Goal: Task Accomplishment & Management: Use online tool/utility

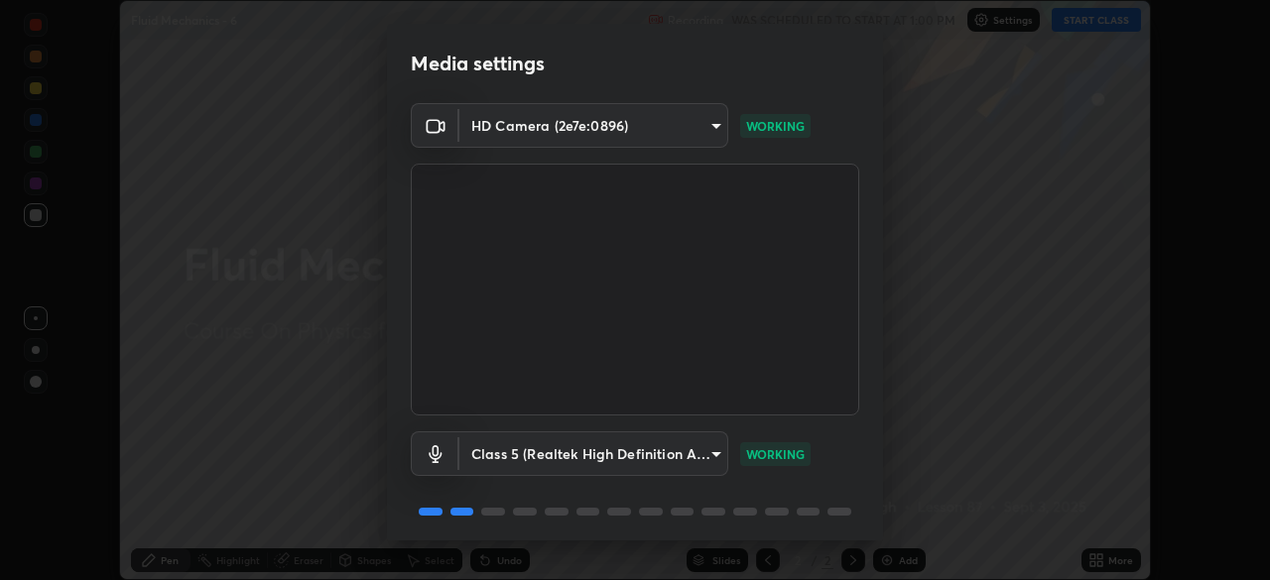
scroll to position [70, 0]
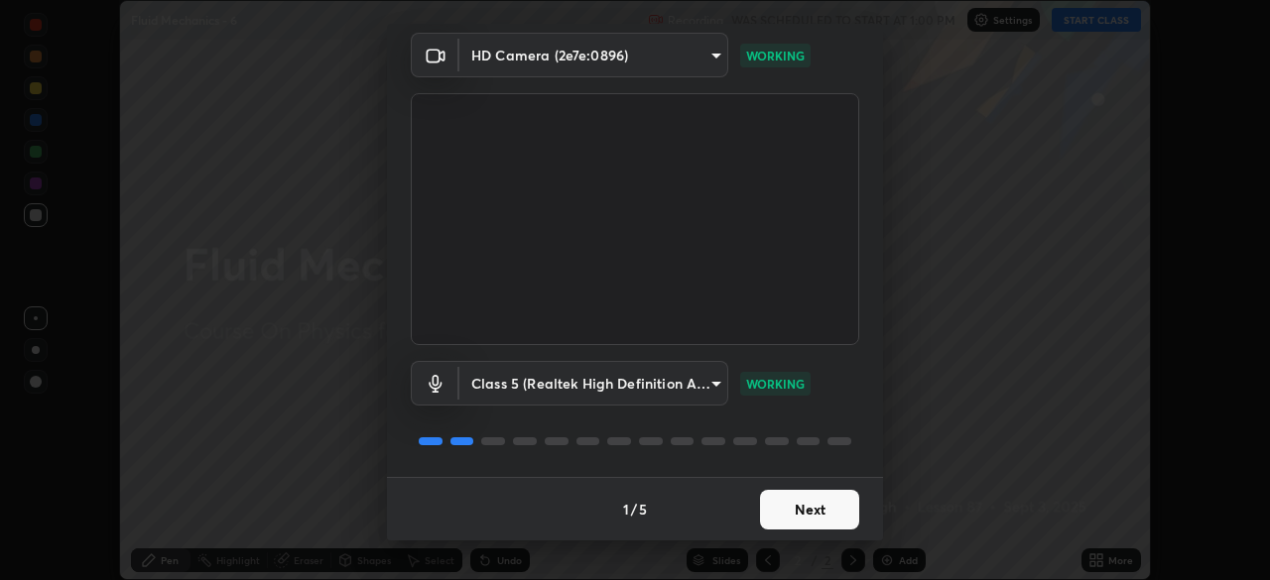
click at [800, 504] on button "Next" at bounding box center [809, 510] width 99 height 40
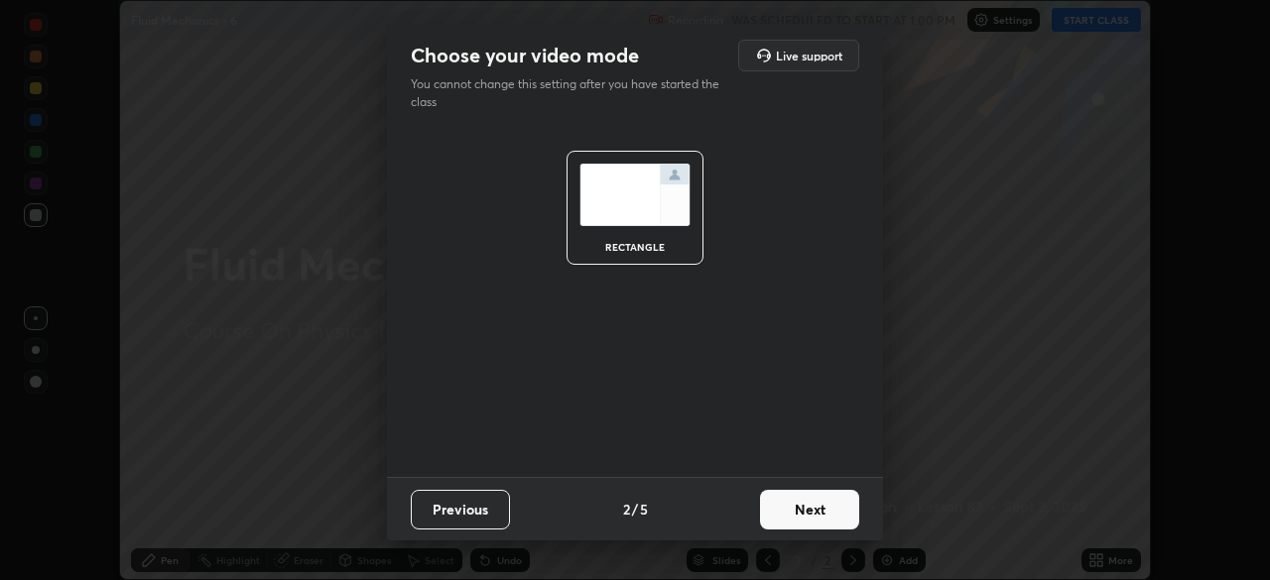
scroll to position [0, 0]
click at [798, 508] on button "Next" at bounding box center [809, 510] width 99 height 40
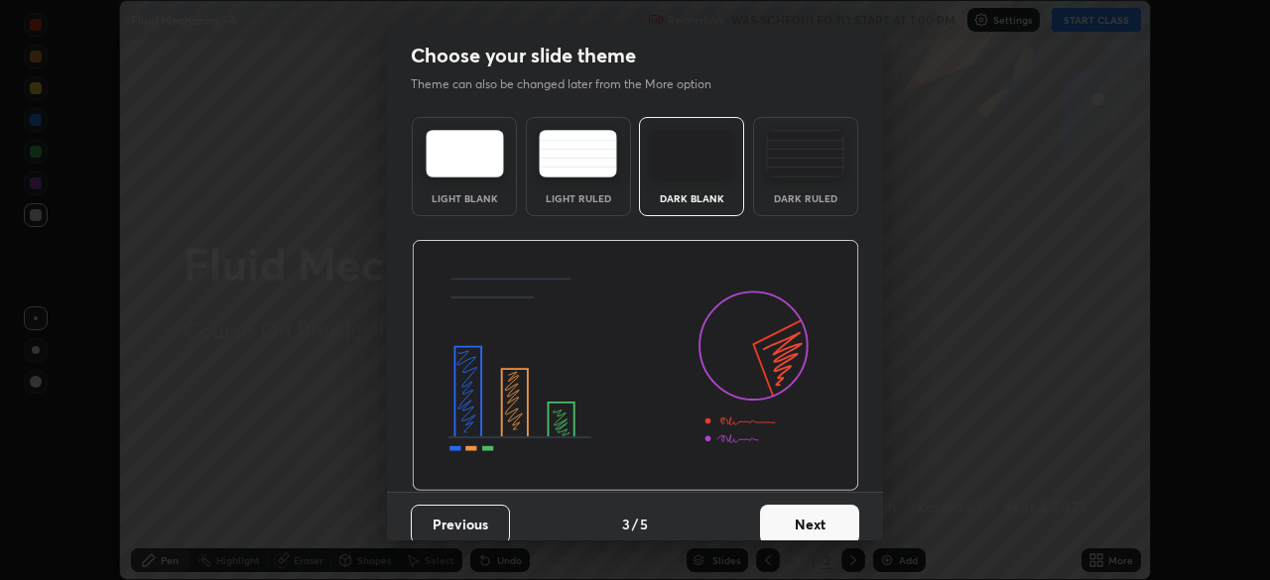
click at [796, 508] on button "Next" at bounding box center [809, 525] width 99 height 40
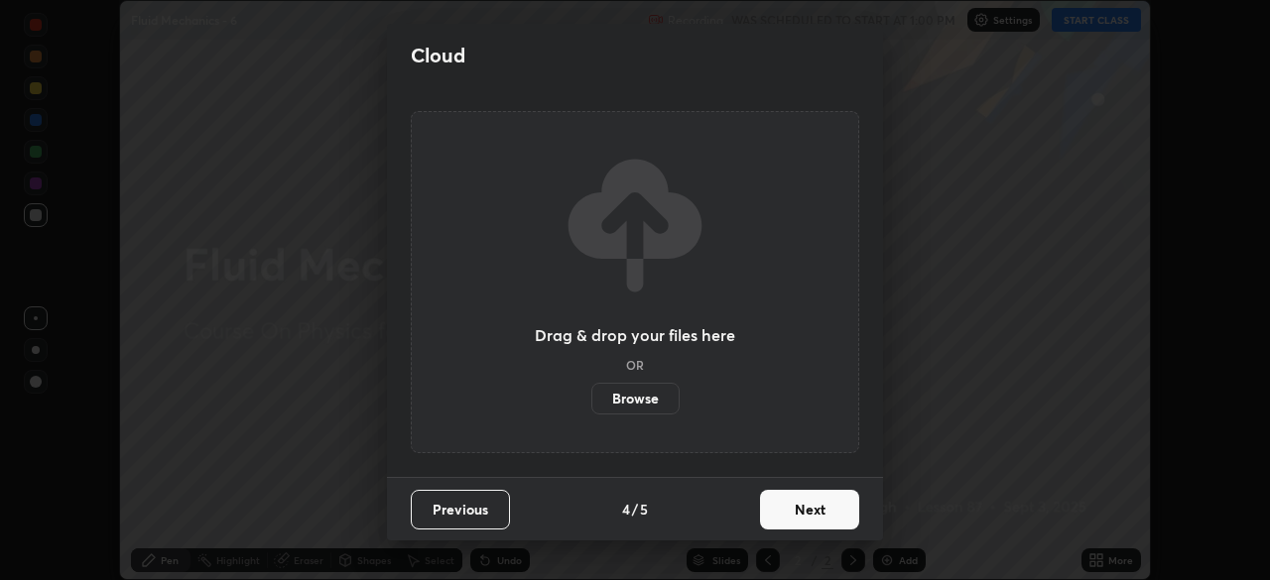
click at [795, 516] on button "Next" at bounding box center [809, 510] width 99 height 40
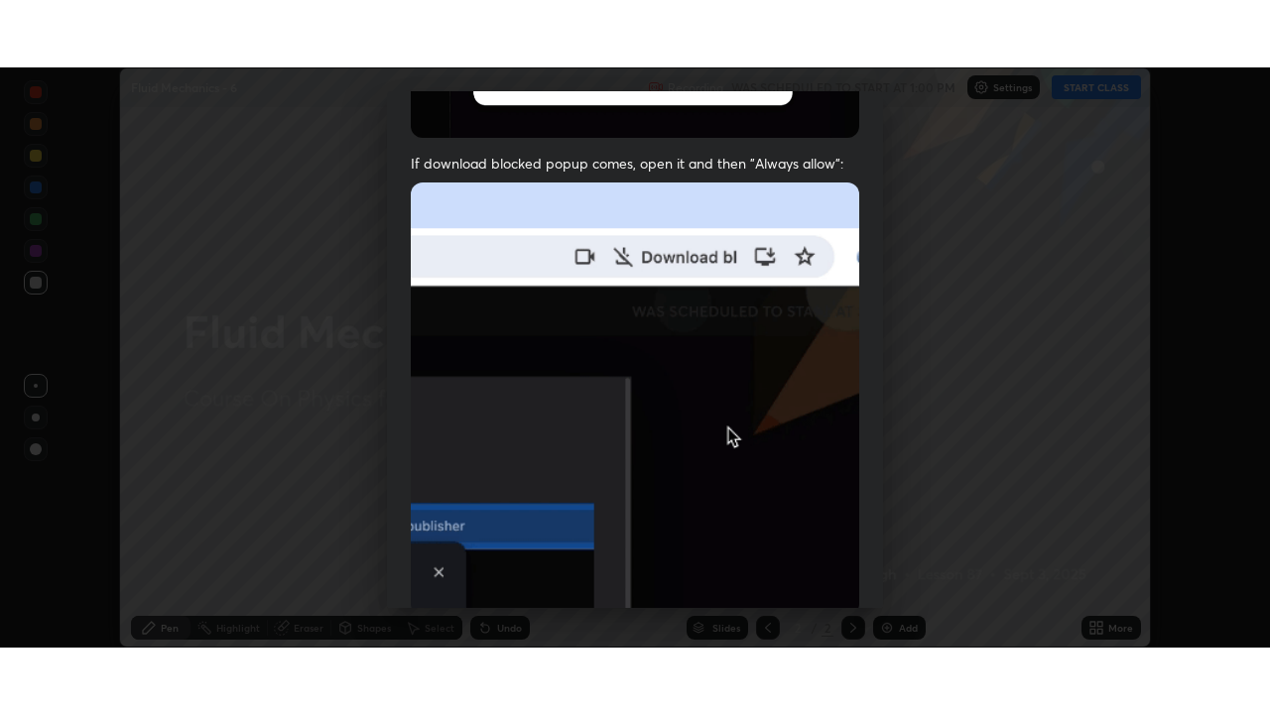
scroll to position [475, 0]
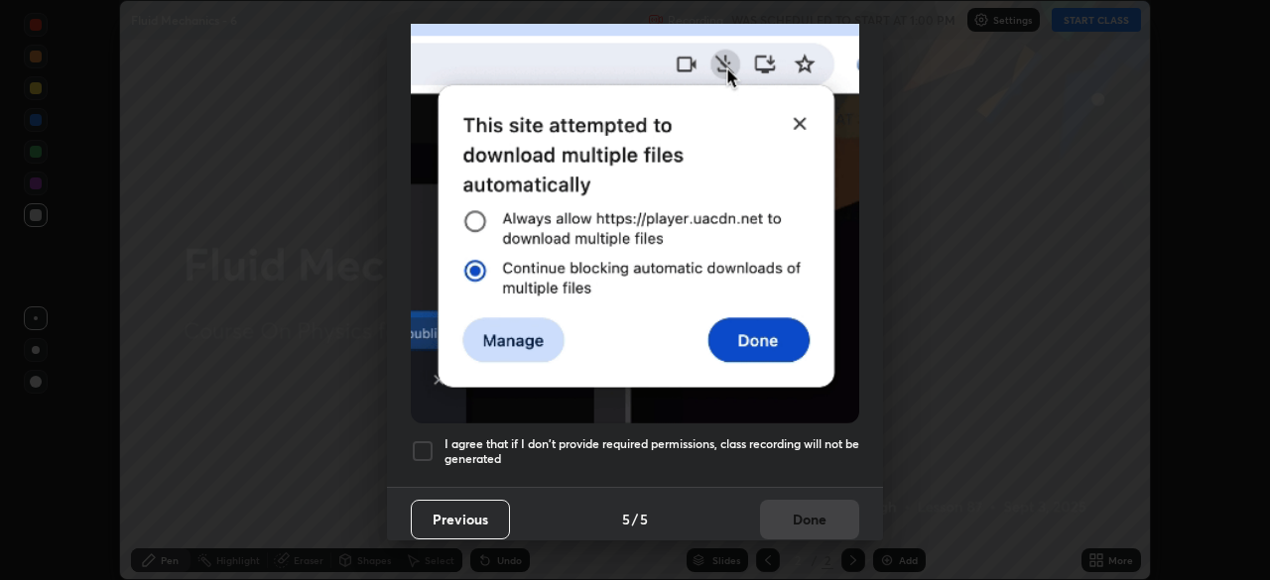
click at [423, 444] on div at bounding box center [423, 451] width 24 height 24
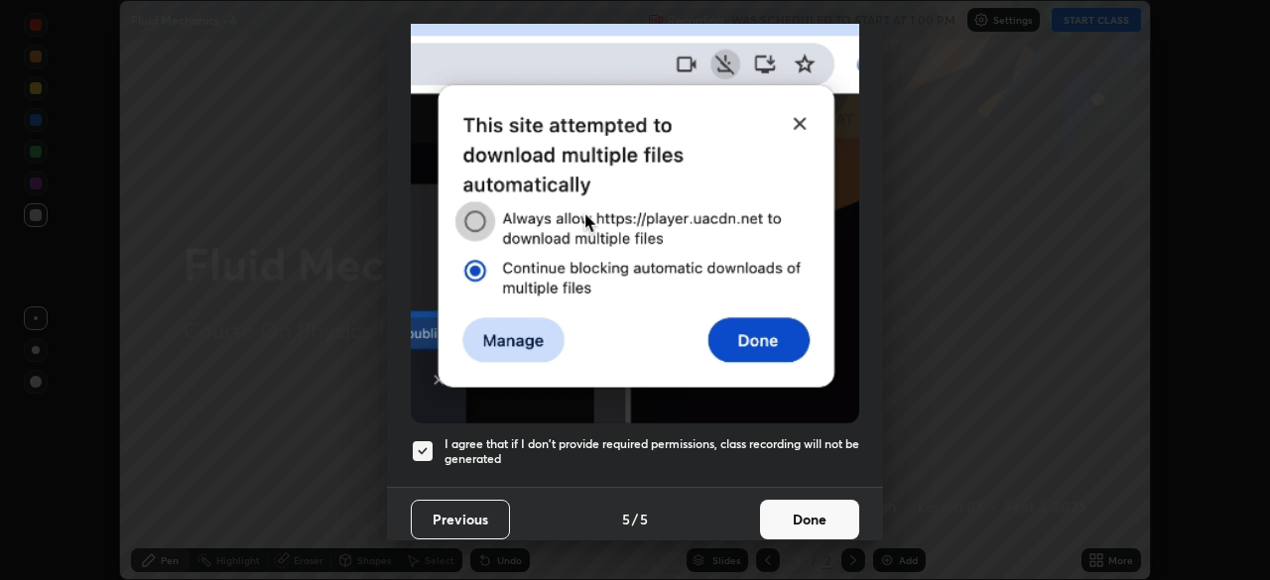
click at [804, 508] on button "Done" at bounding box center [809, 520] width 99 height 40
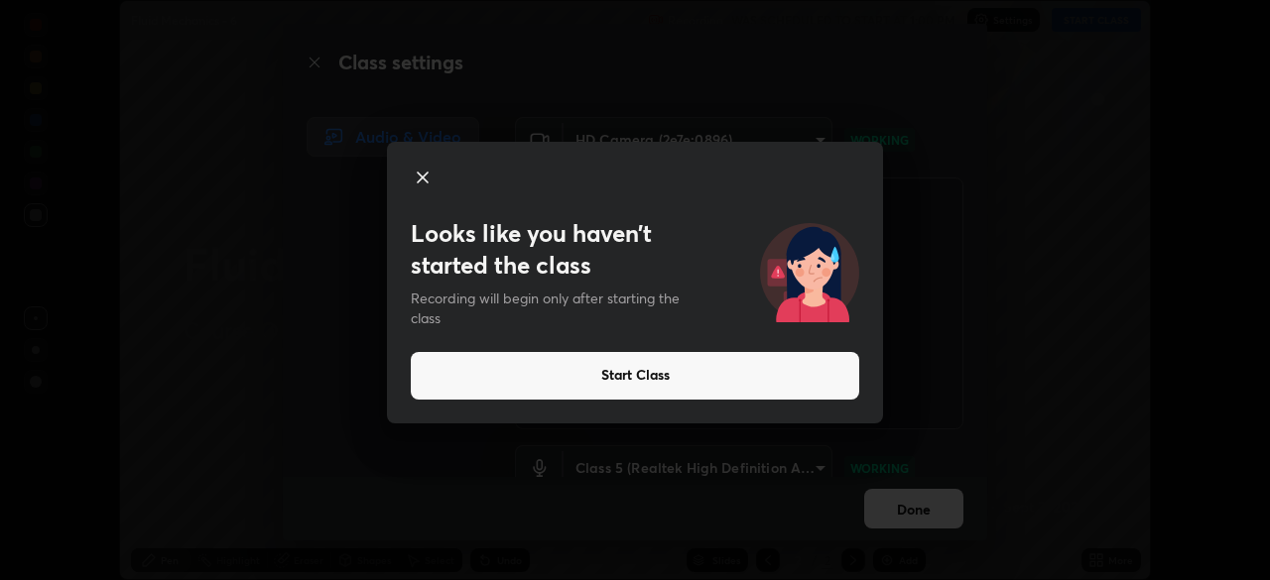
click at [635, 368] on button "Start Class" at bounding box center [635, 376] width 448 height 48
click at [642, 373] on button "Start Class" at bounding box center [635, 376] width 448 height 48
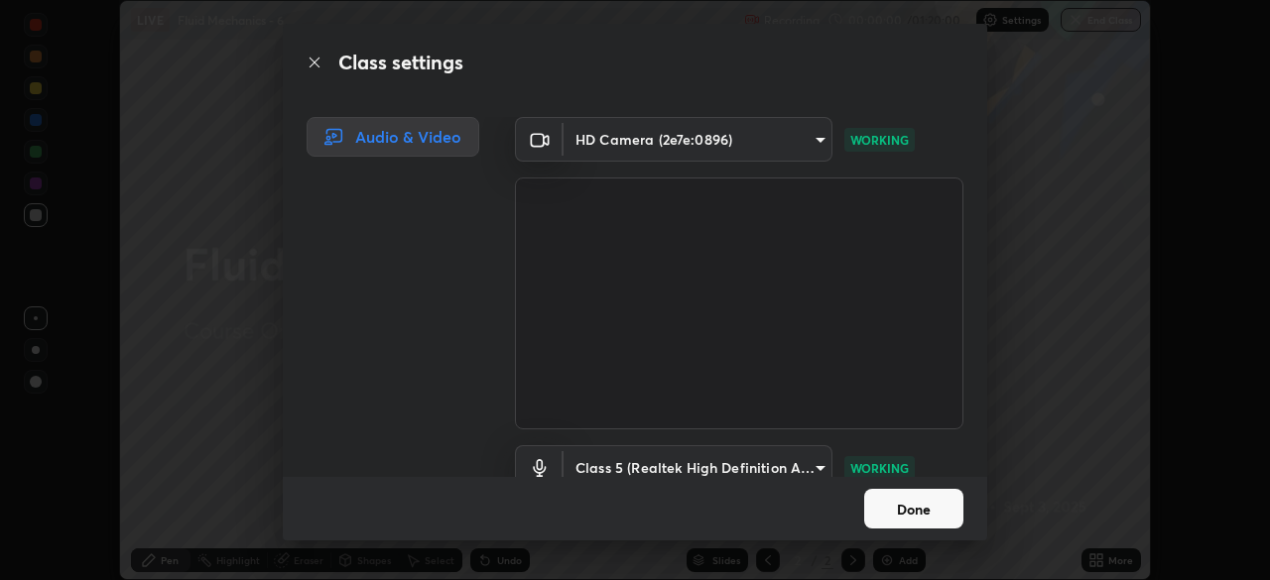
click at [900, 498] on button "Done" at bounding box center [913, 509] width 99 height 40
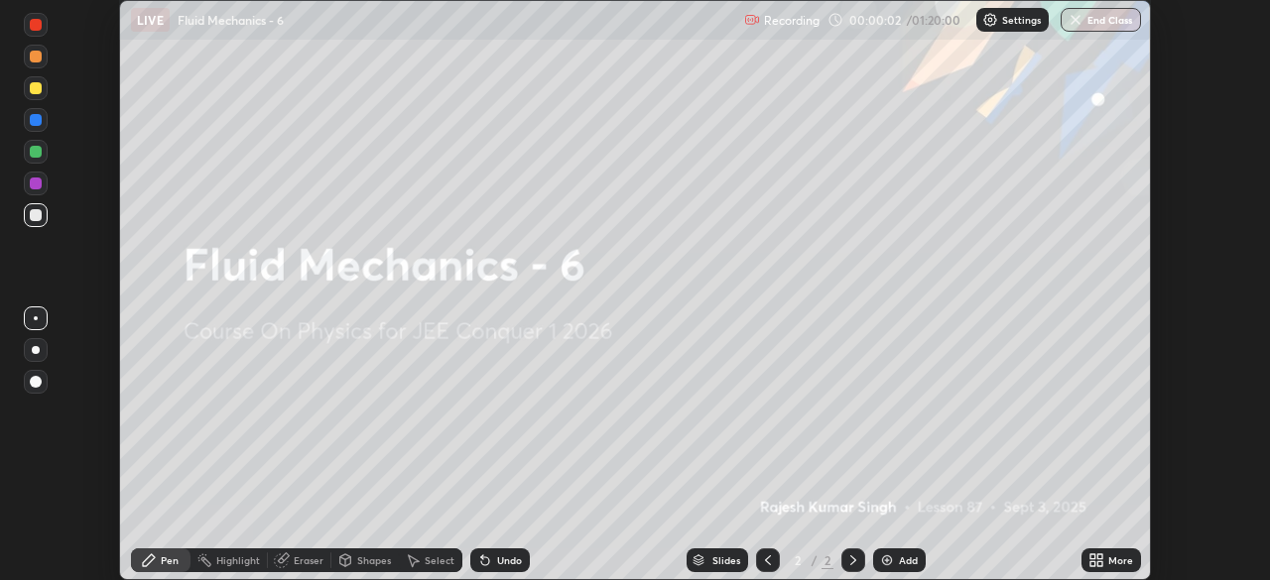
click at [896, 563] on div "Add" at bounding box center [899, 561] width 53 height 24
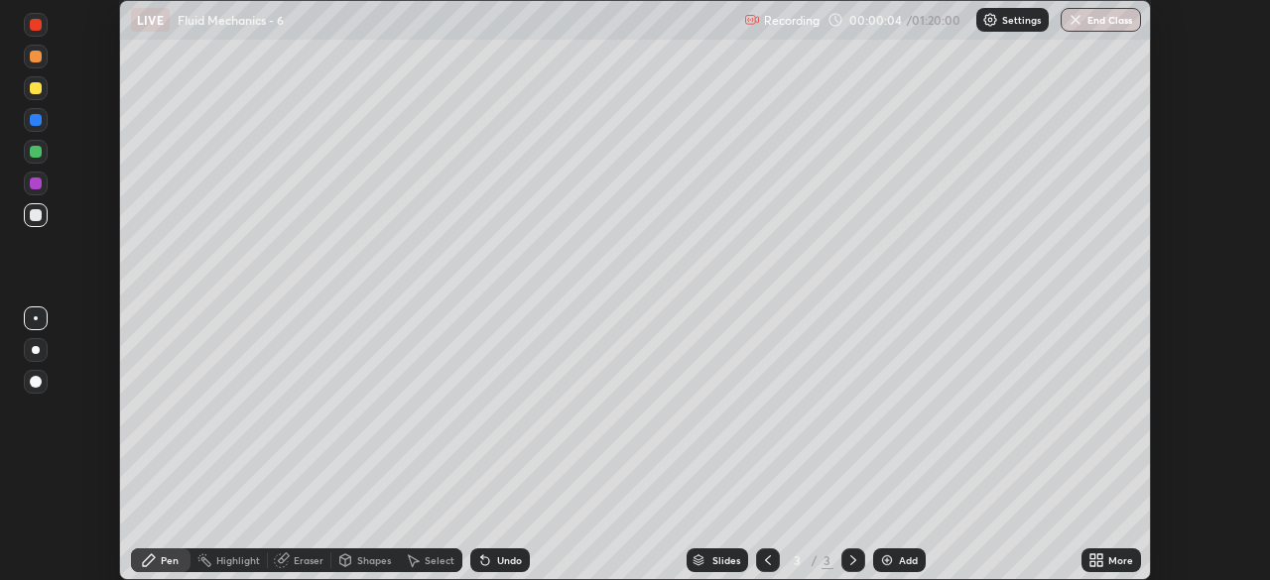
click at [890, 556] on img at bounding box center [887, 561] width 16 height 16
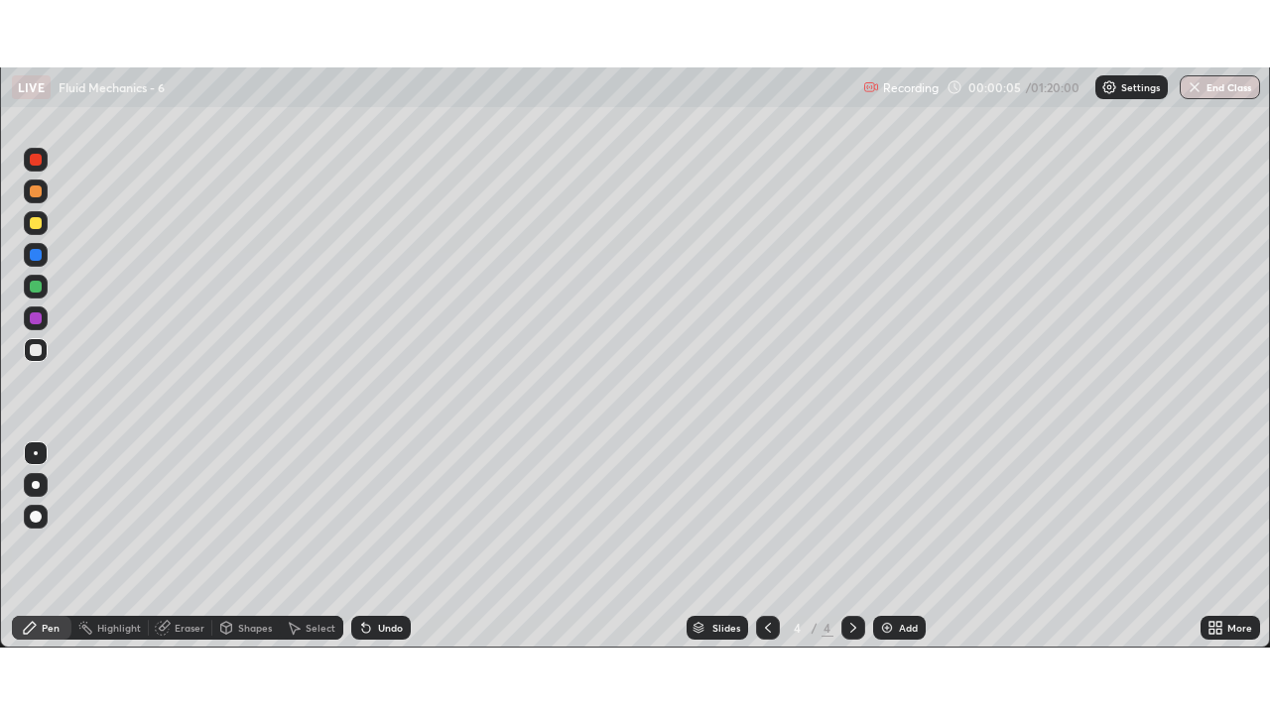
scroll to position [714, 1270]
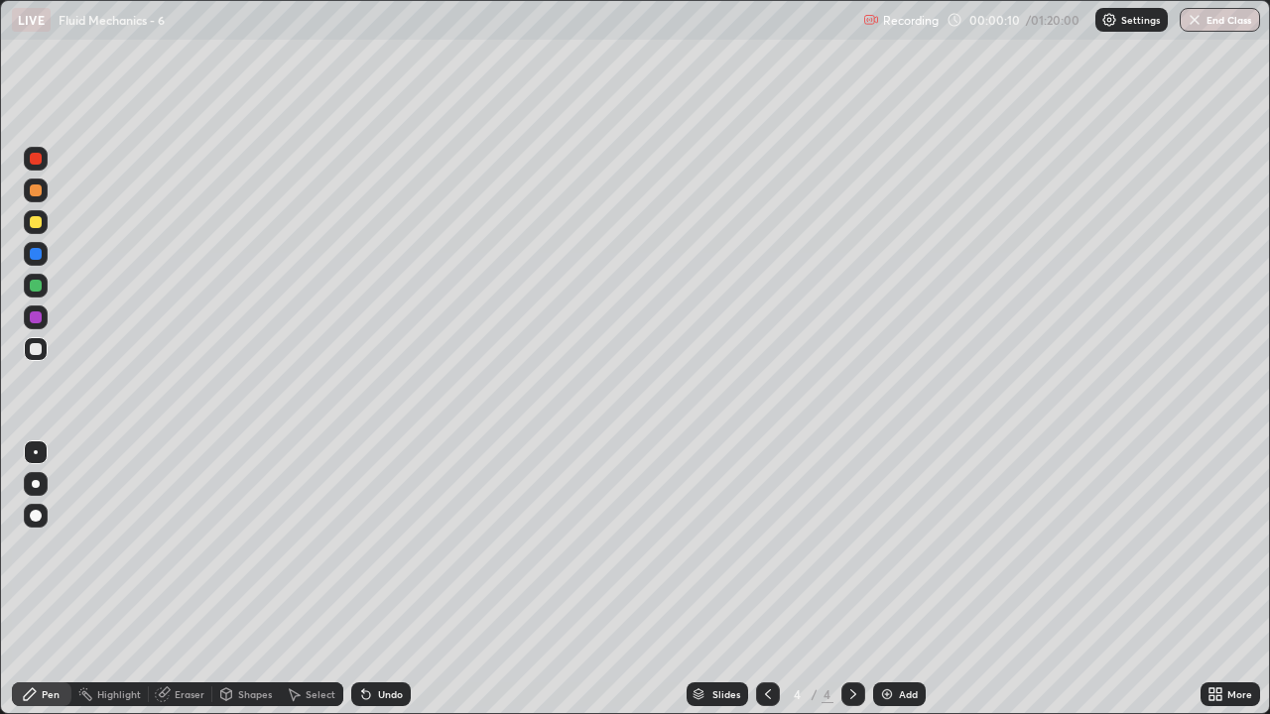
click at [33, 225] on div at bounding box center [36, 222] width 12 height 12
click at [36, 194] on div at bounding box center [36, 191] width 12 height 12
click at [30, 345] on div at bounding box center [36, 349] width 12 height 12
click at [35, 219] on div at bounding box center [36, 222] width 12 height 12
click at [34, 221] on div at bounding box center [36, 222] width 12 height 12
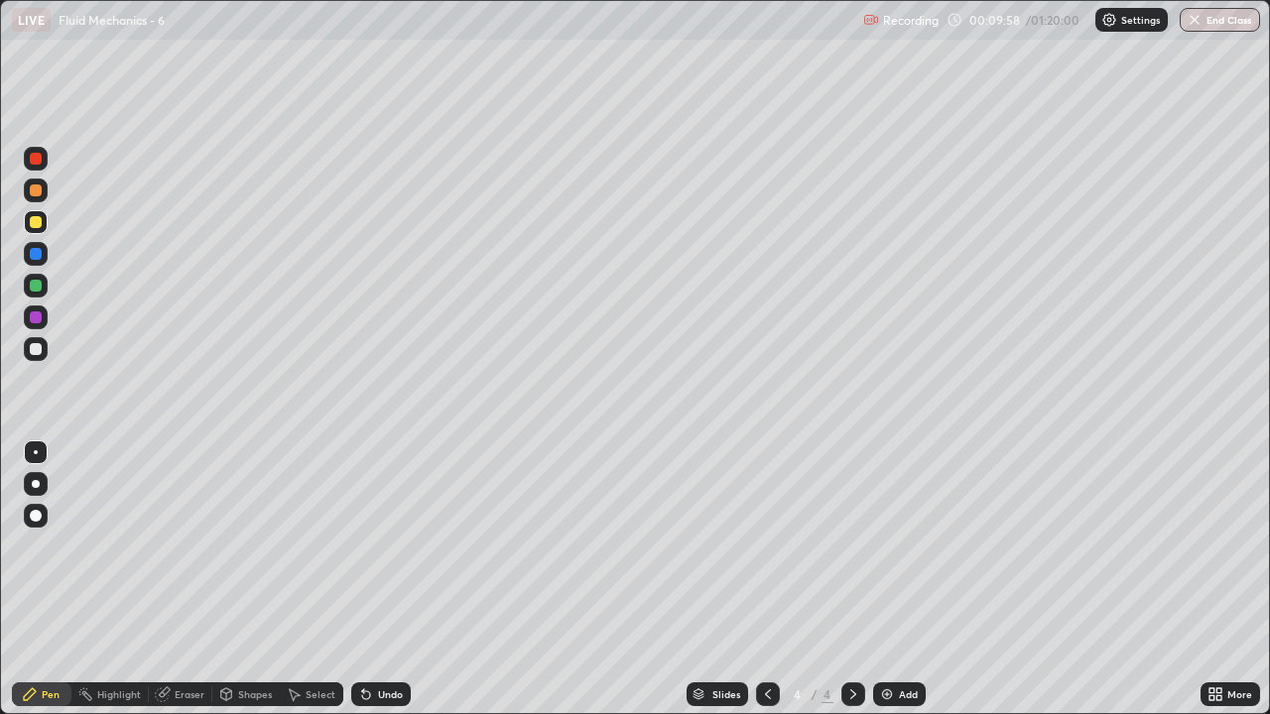
click at [892, 579] on img at bounding box center [887, 695] width 16 height 16
click at [31, 346] on div at bounding box center [36, 349] width 12 height 12
click at [36, 218] on div at bounding box center [36, 222] width 12 height 12
click at [37, 343] on div at bounding box center [36, 349] width 12 height 12
click at [39, 286] on div at bounding box center [36, 286] width 12 height 12
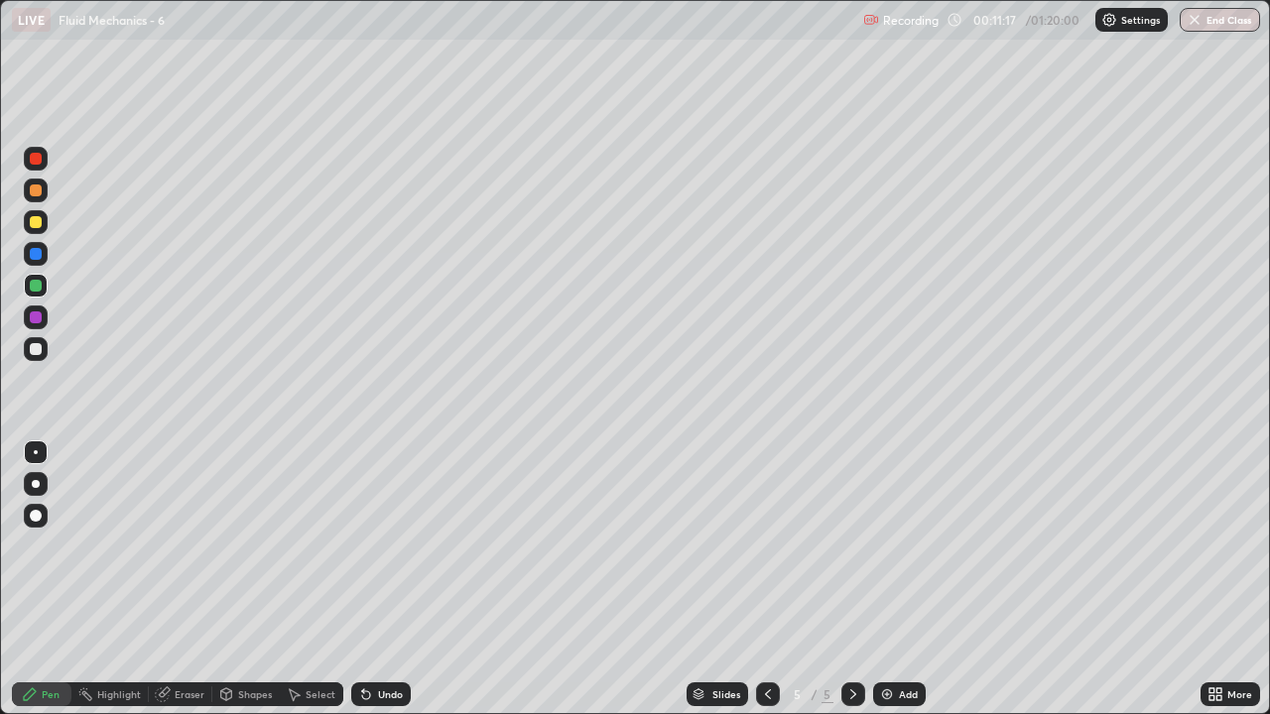
click at [40, 218] on div at bounding box center [36, 222] width 12 height 12
click at [34, 345] on div at bounding box center [36, 349] width 12 height 12
click at [37, 216] on div at bounding box center [36, 222] width 12 height 12
click at [892, 579] on img at bounding box center [887, 695] width 16 height 16
click at [33, 216] on div at bounding box center [36, 222] width 12 height 12
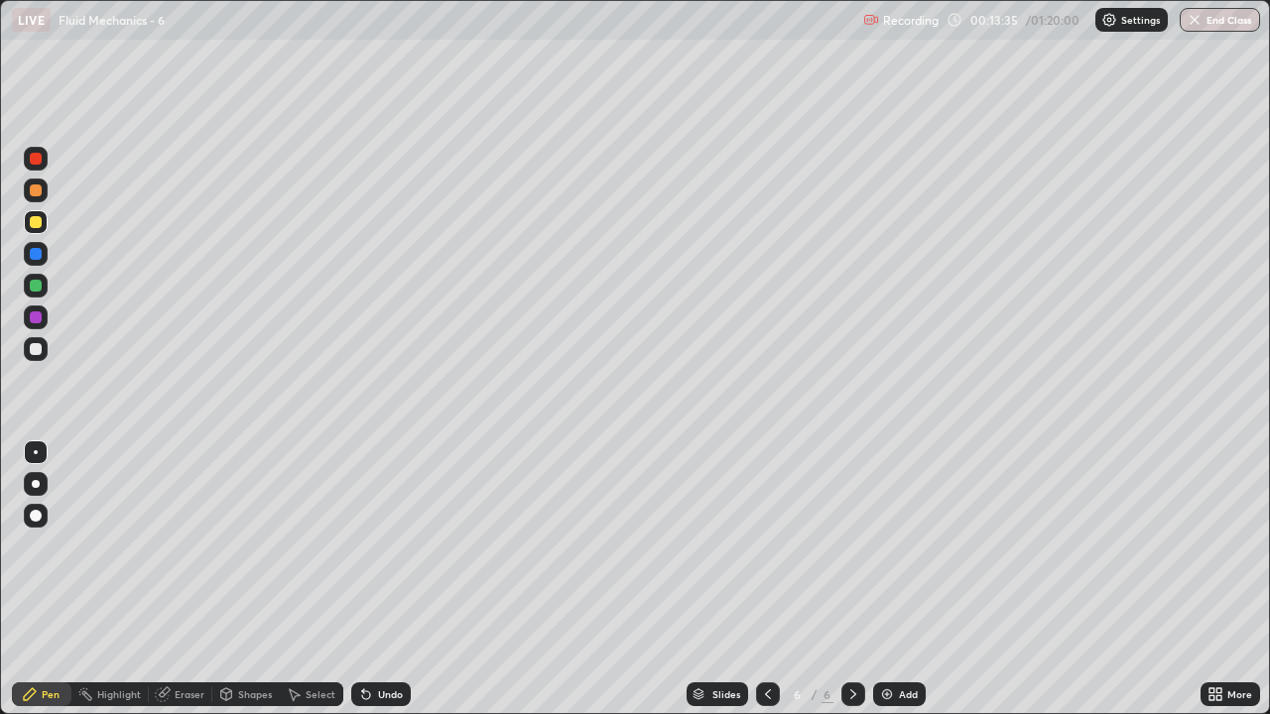
click at [32, 351] on div at bounding box center [36, 349] width 12 height 12
click at [33, 222] on div at bounding box center [36, 222] width 12 height 12
click at [888, 579] on img at bounding box center [887, 695] width 16 height 16
click at [766, 579] on icon at bounding box center [768, 695] width 16 height 16
click at [853, 579] on icon at bounding box center [853, 694] width 6 height 10
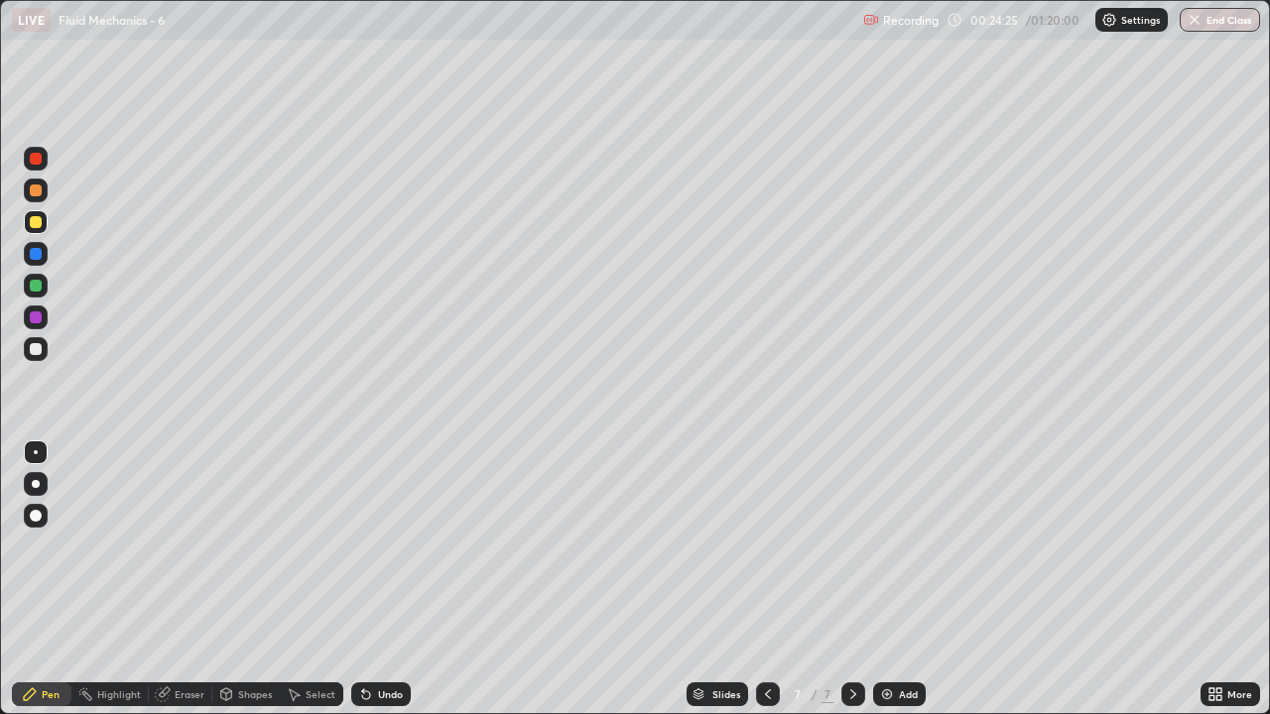
click at [33, 344] on div at bounding box center [36, 349] width 12 height 12
click at [765, 579] on icon at bounding box center [768, 694] width 6 height 10
click at [854, 579] on icon at bounding box center [853, 695] width 16 height 16
click at [41, 219] on div at bounding box center [36, 222] width 12 height 12
click at [884, 579] on img at bounding box center [887, 695] width 16 height 16
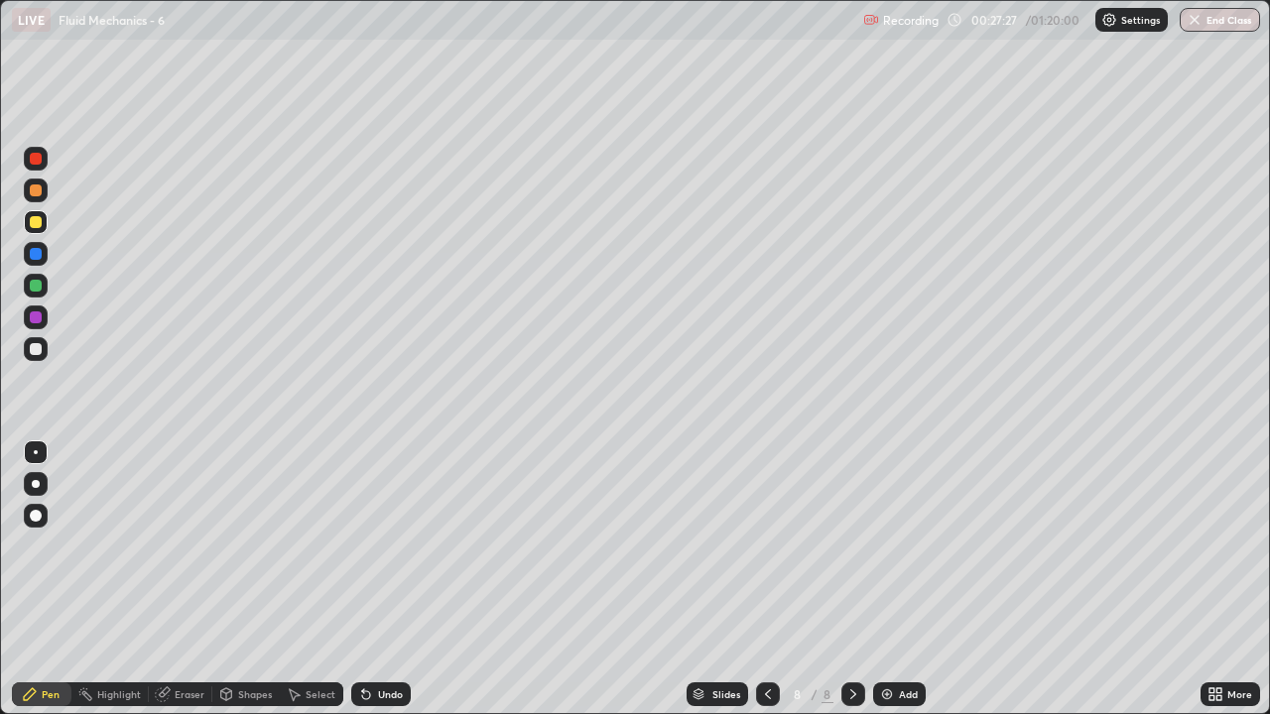
click at [34, 349] on div at bounding box center [36, 349] width 12 height 12
click at [34, 283] on div at bounding box center [36, 286] width 12 height 12
click at [33, 222] on div at bounding box center [36, 222] width 12 height 12
click at [32, 347] on div at bounding box center [36, 349] width 12 height 12
click at [35, 224] on div at bounding box center [36, 222] width 12 height 12
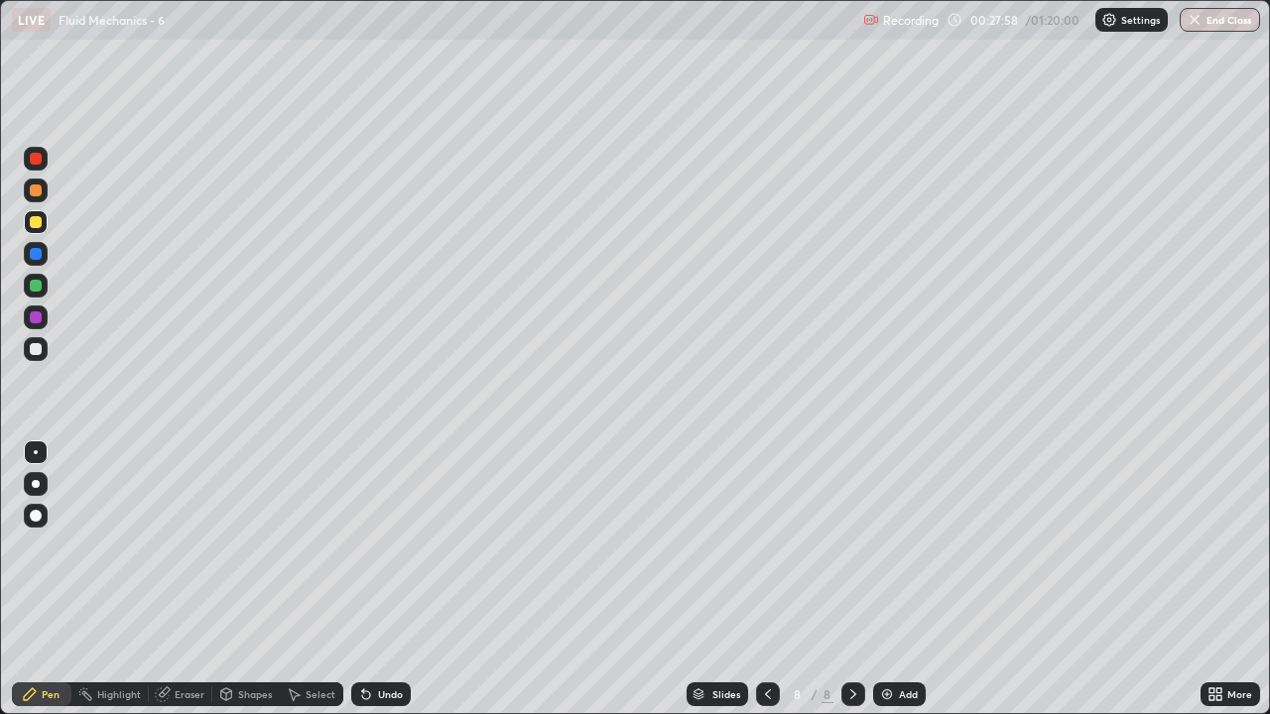
click at [35, 225] on div at bounding box center [36, 222] width 12 height 12
click at [40, 348] on div at bounding box center [36, 349] width 12 height 12
click at [34, 287] on div at bounding box center [36, 286] width 12 height 12
click at [28, 227] on div at bounding box center [36, 222] width 24 height 24
click at [382, 579] on div "Undo" at bounding box center [390, 694] width 25 height 10
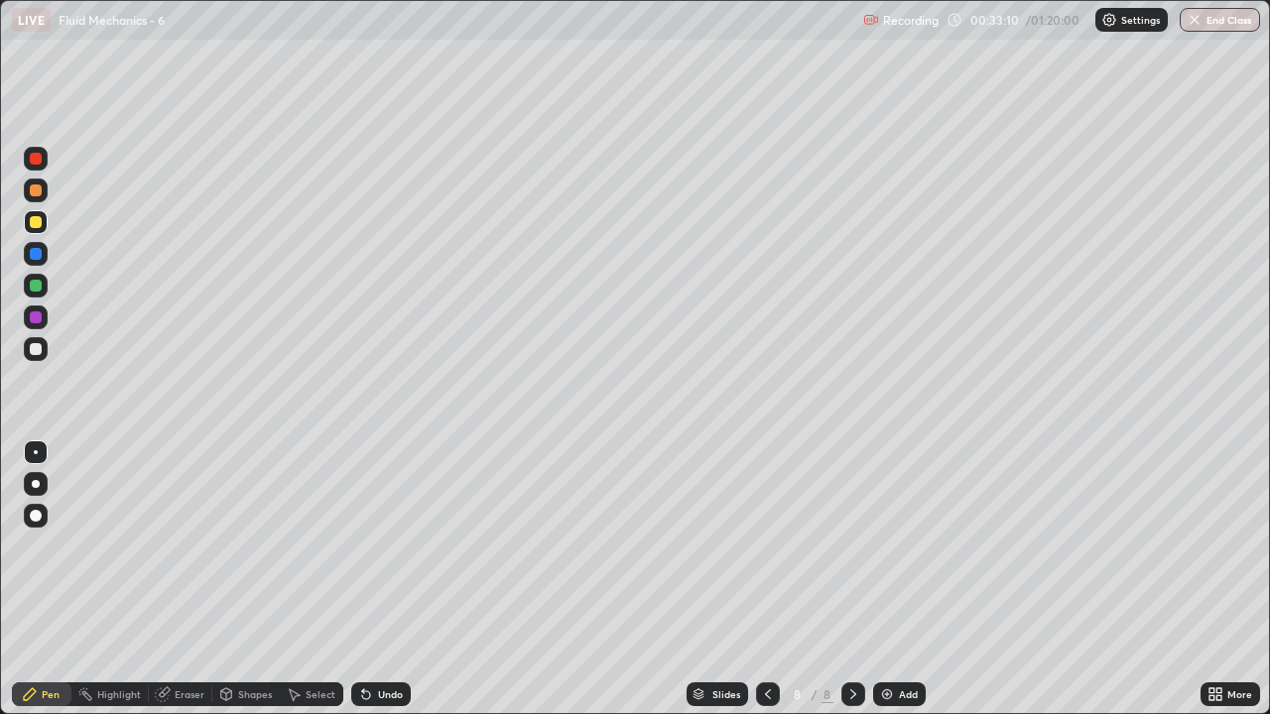
click at [41, 346] on div at bounding box center [36, 349] width 12 height 12
click at [32, 221] on div at bounding box center [36, 222] width 12 height 12
click at [36, 284] on div at bounding box center [36, 286] width 12 height 12
click at [899, 579] on div "Add" at bounding box center [908, 694] width 19 height 10
click at [34, 348] on div at bounding box center [36, 349] width 12 height 12
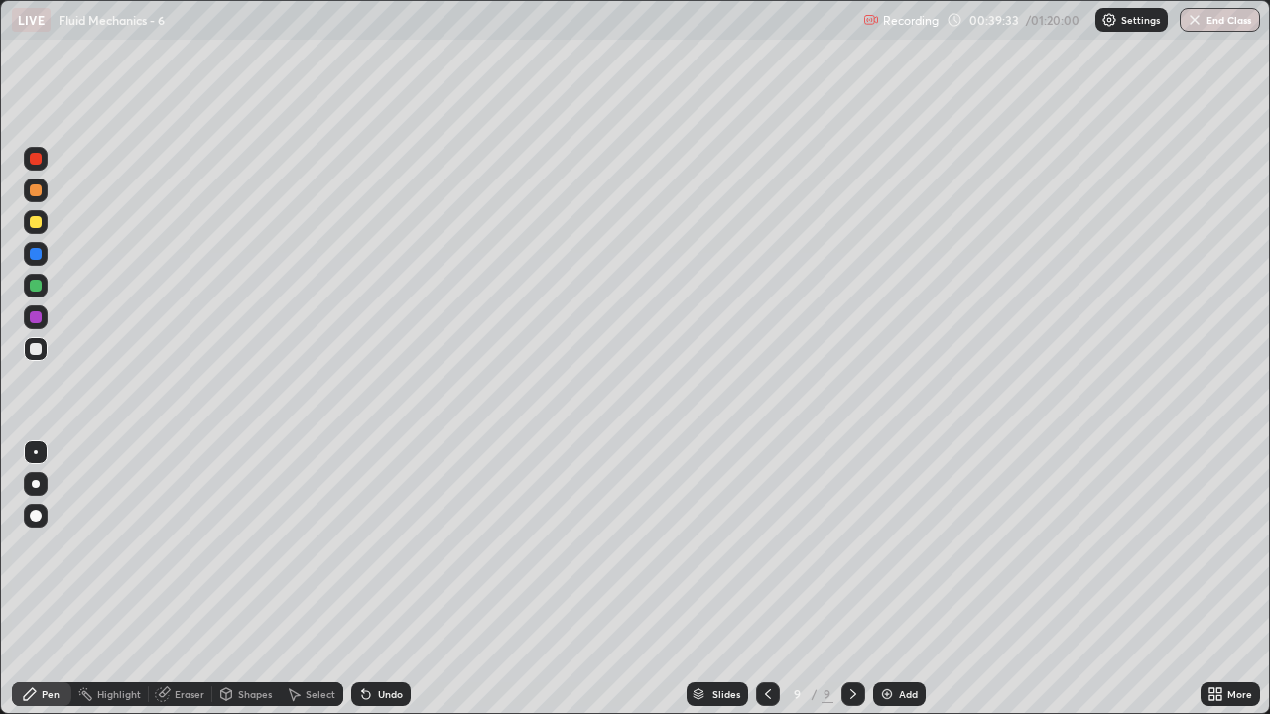
click at [32, 222] on div at bounding box center [36, 222] width 12 height 12
click at [37, 160] on div at bounding box center [36, 159] width 12 height 12
click at [39, 344] on div at bounding box center [36, 349] width 12 height 12
click at [37, 222] on div at bounding box center [36, 222] width 12 height 12
click at [766, 579] on icon at bounding box center [768, 695] width 16 height 16
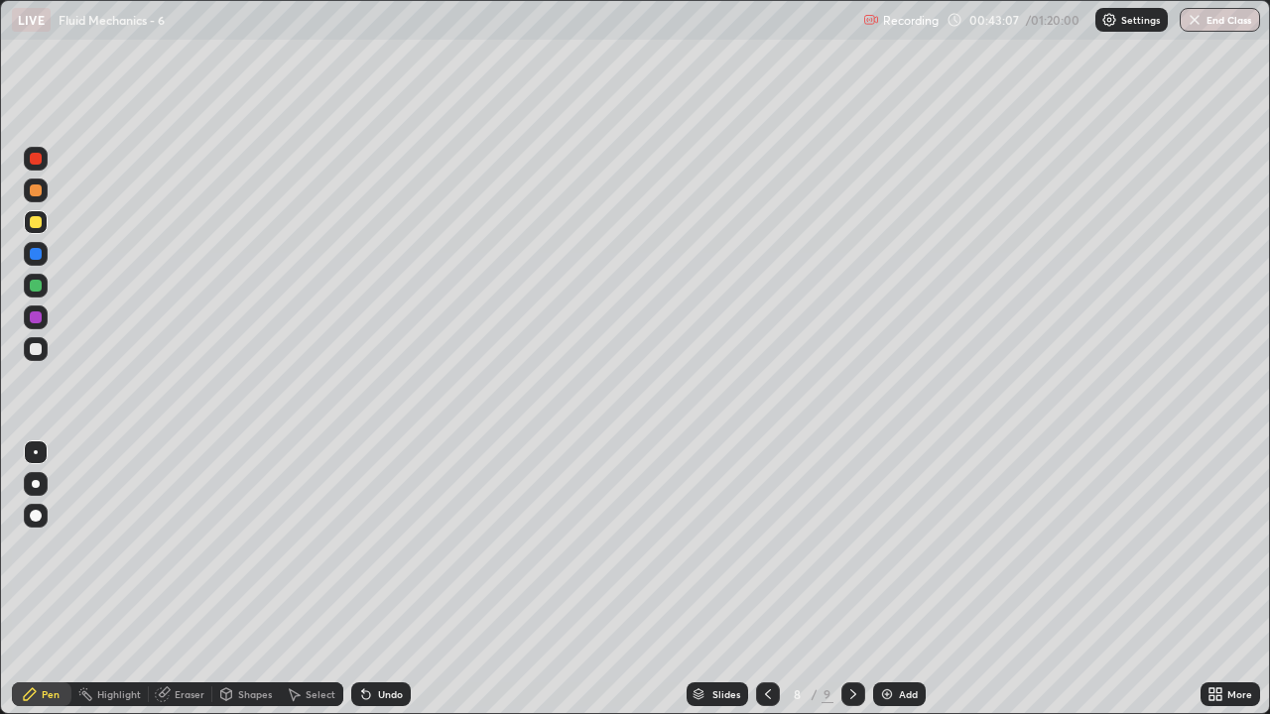
click at [851, 579] on icon at bounding box center [853, 695] width 16 height 16
click at [899, 579] on div "Add" at bounding box center [908, 694] width 19 height 10
click at [36, 222] on div at bounding box center [36, 222] width 12 height 12
click at [766, 579] on icon at bounding box center [767, 694] width 6 height 10
click at [910, 579] on div "Add" at bounding box center [899, 695] width 53 height 24
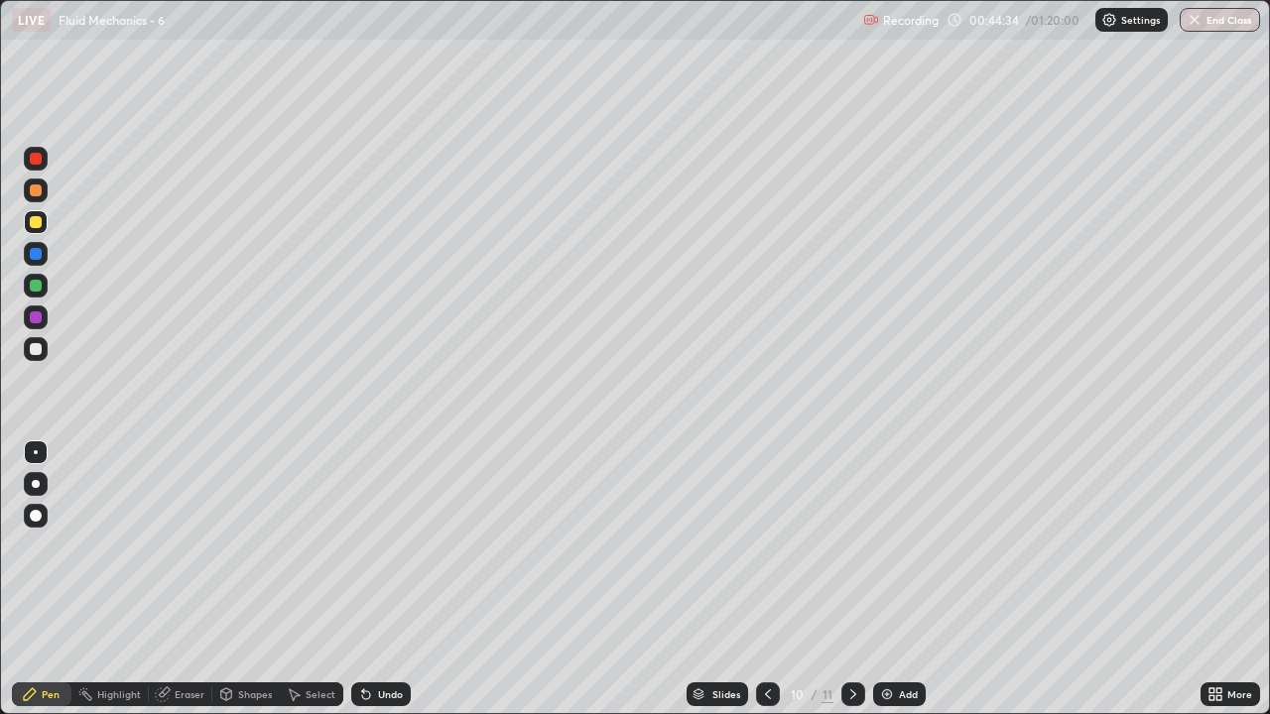
click at [40, 343] on div at bounding box center [36, 349] width 12 height 12
click at [34, 222] on div at bounding box center [36, 222] width 12 height 12
click at [36, 346] on div at bounding box center [36, 349] width 12 height 12
click at [186, 579] on div "Eraser" at bounding box center [190, 694] width 30 height 10
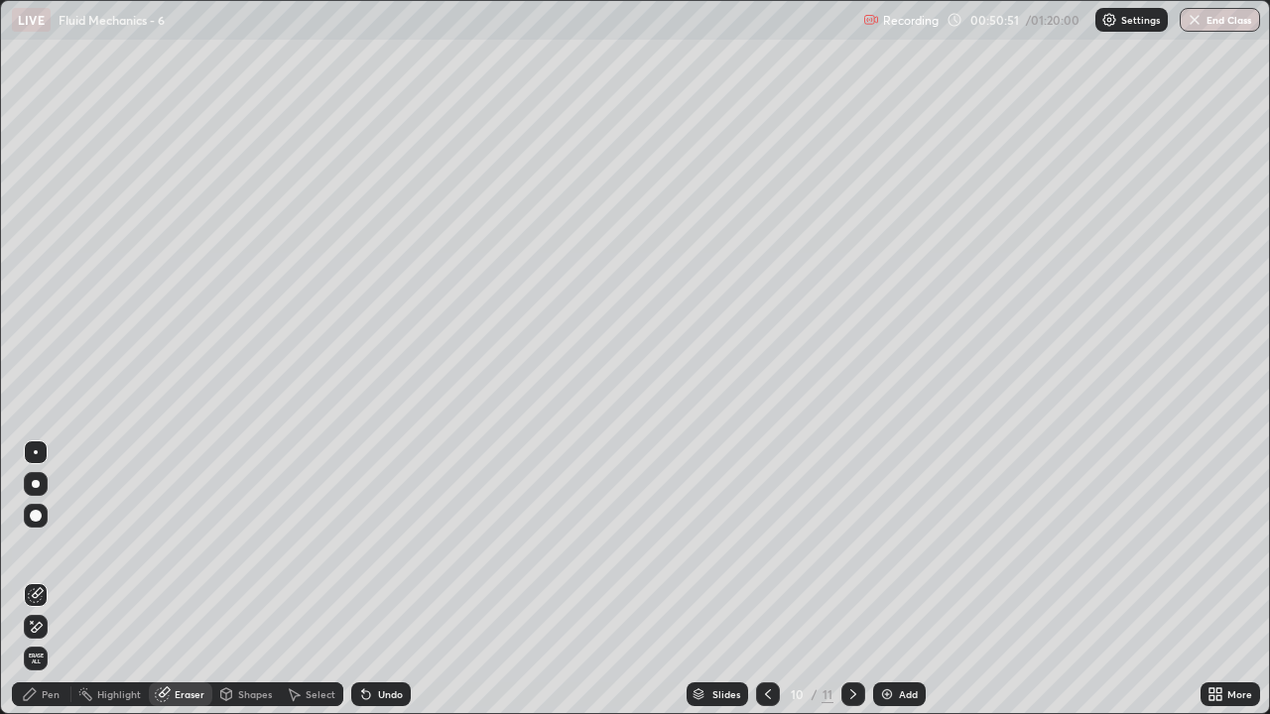
click at [40, 579] on icon at bounding box center [37, 593] width 11 height 10
click at [46, 579] on div "Pen" at bounding box center [51, 694] width 18 height 10
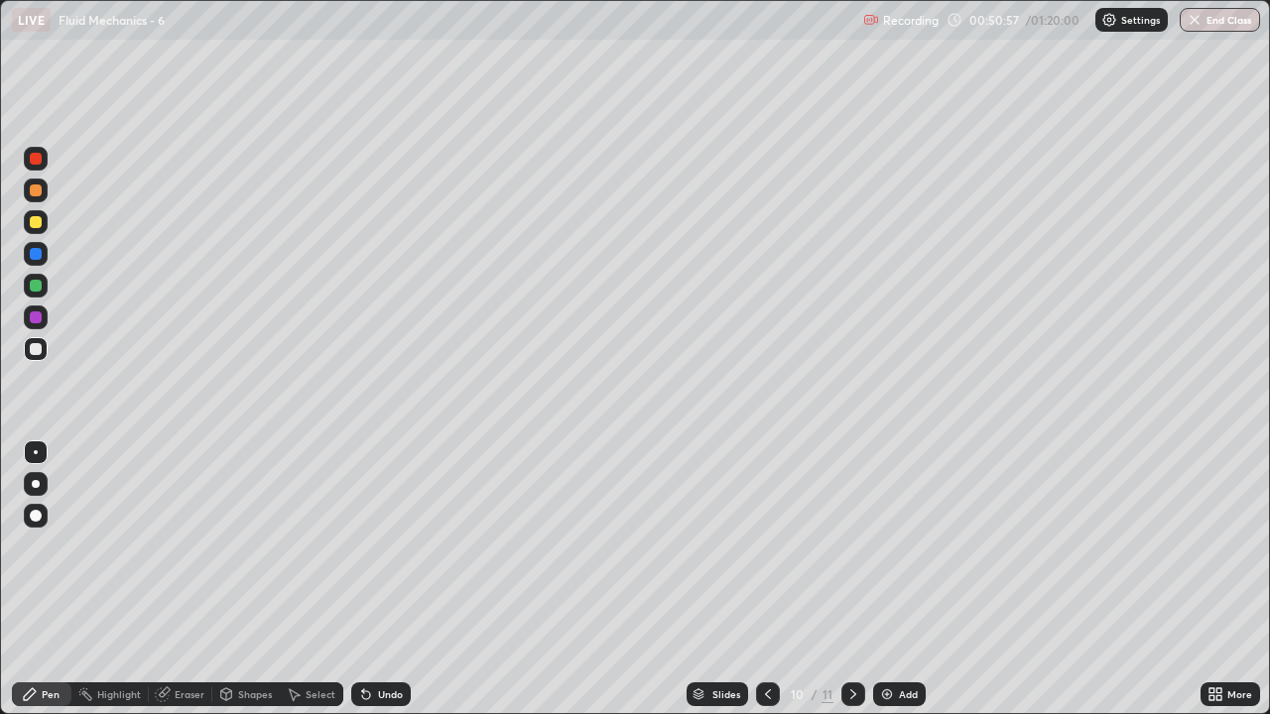
click at [184, 579] on div "Eraser" at bounding box center [190, 694] width 30 height 10
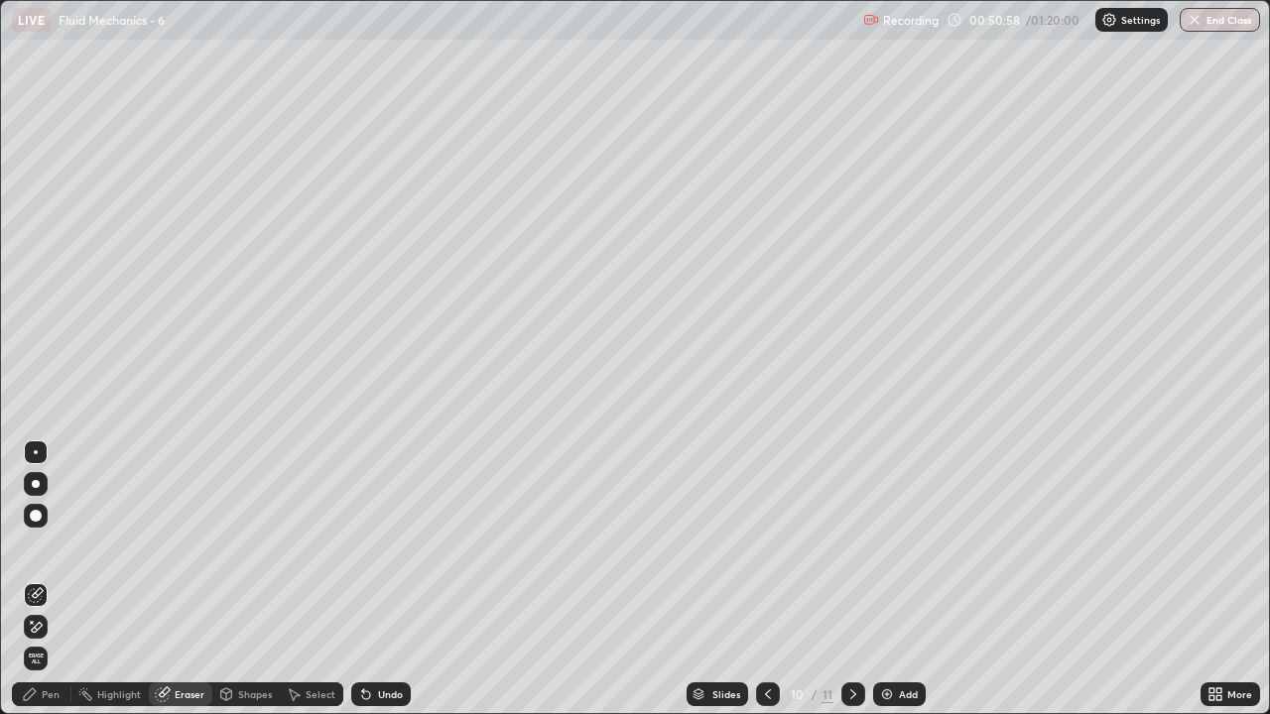
click at [39, 579] on icon at bounding box center [36, 595] width 16 height 16
click at [47, 579] on div "Pen" at bounding box center [51, 694] width 18 height 10
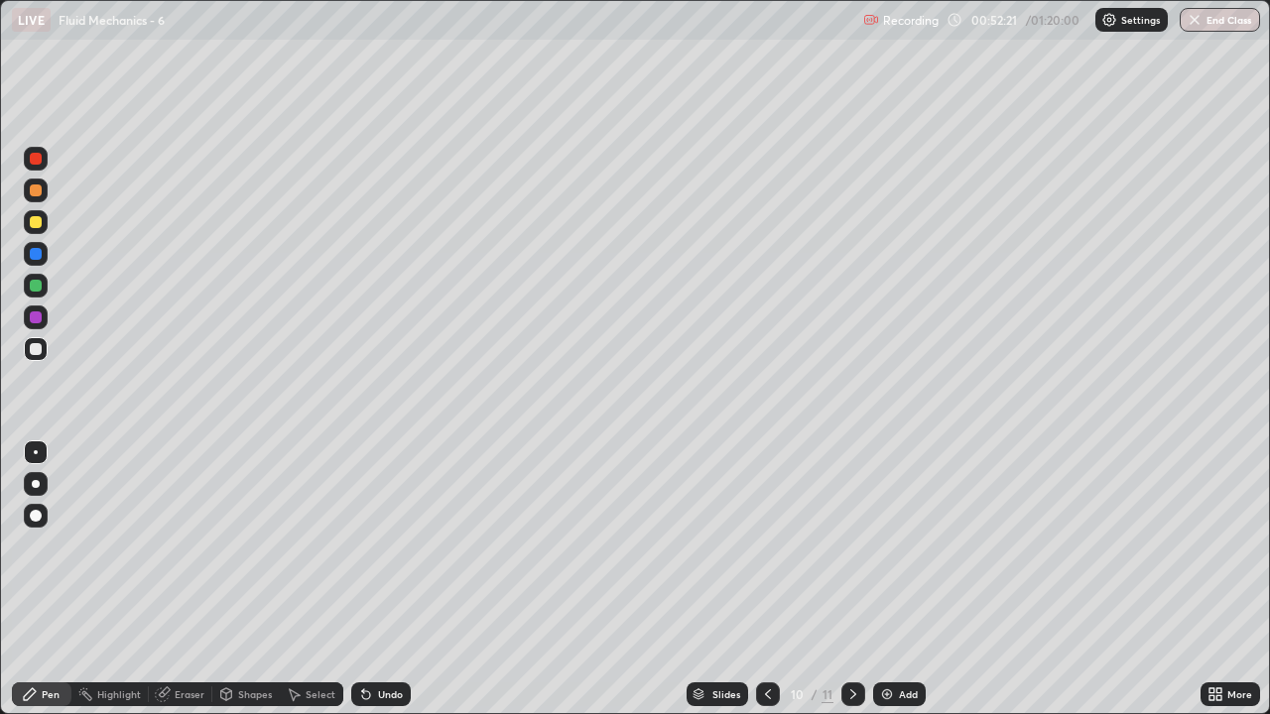
click at [901, 579] on div "Add" at bounding box center [899, 695] width 53 height 24
click at [384, 579] on div "Undo" at bounding box center [390, 694] width 25 height 10
click at [766, 579] on icon at bounding box center [768, 695] width 16 height 16
click at [851, 579] on icon at bounding box center [853, 695] width 16 height 16
click at [768, 579] on icon at bounding box center [768, 695] width 16 height 16
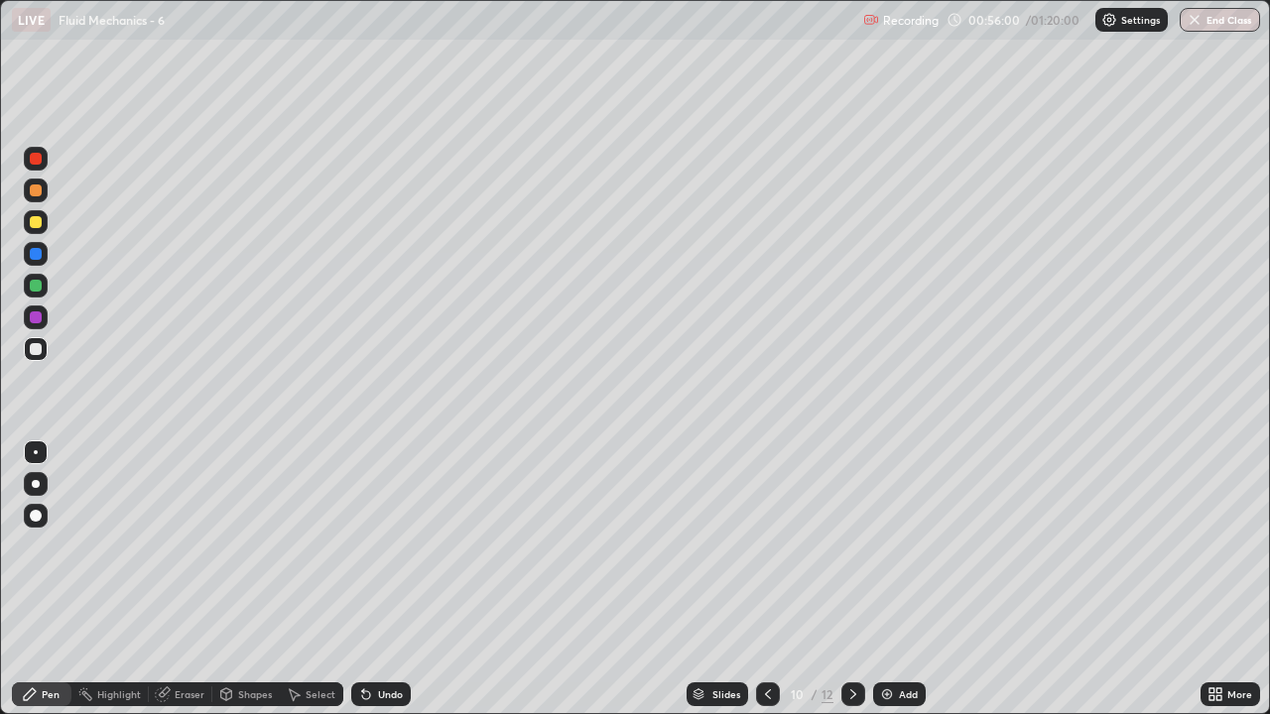
click at [851, 579] on icon at bounding box center [853, 695] width 16 height 16
click at [768, 579] on icon at bounding box center [768, 695] width 16 height 16
click at [764, 579] on icon at bounding box center [768, 695] width 16 height 16
click at [766, 579] on icon at bounding box center [768, 695] width 16 height 16
click at [1206, 22] on button "End Class" at bounding box center [1220, 20] width 80 height 24
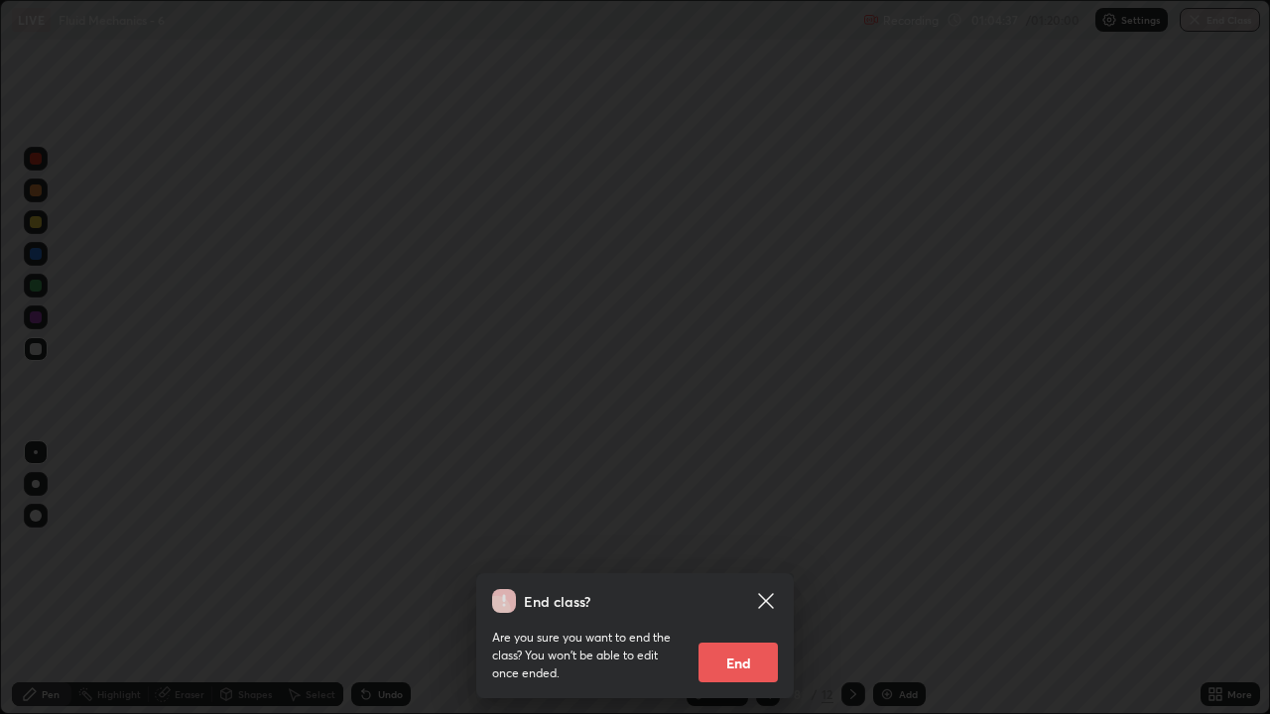
click at [740, 579] on button "End" at bounding box center [737, 663] width 79 height 40
